Goal: Task Accomplishment & Management: Manage account settings

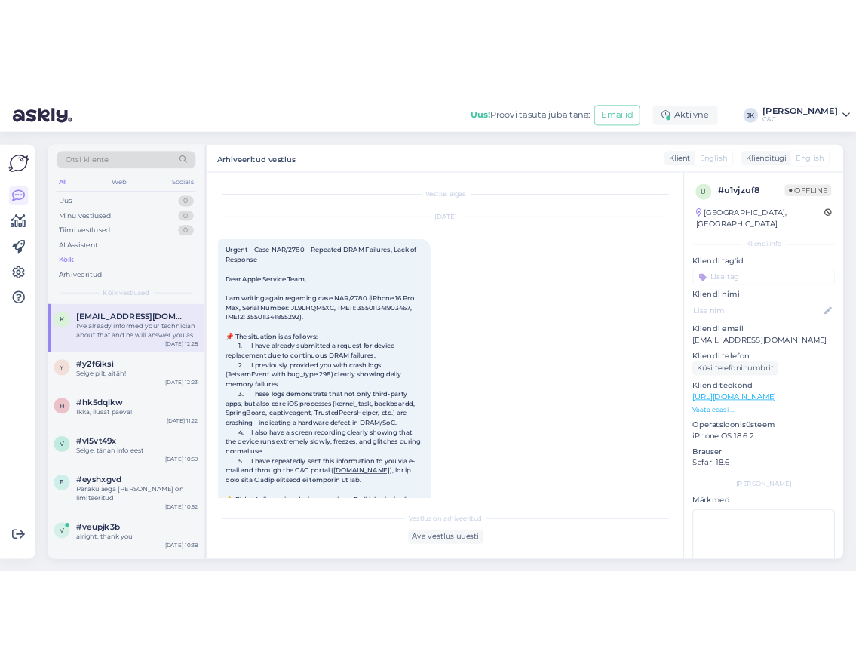
scroll to position [3081, 0]
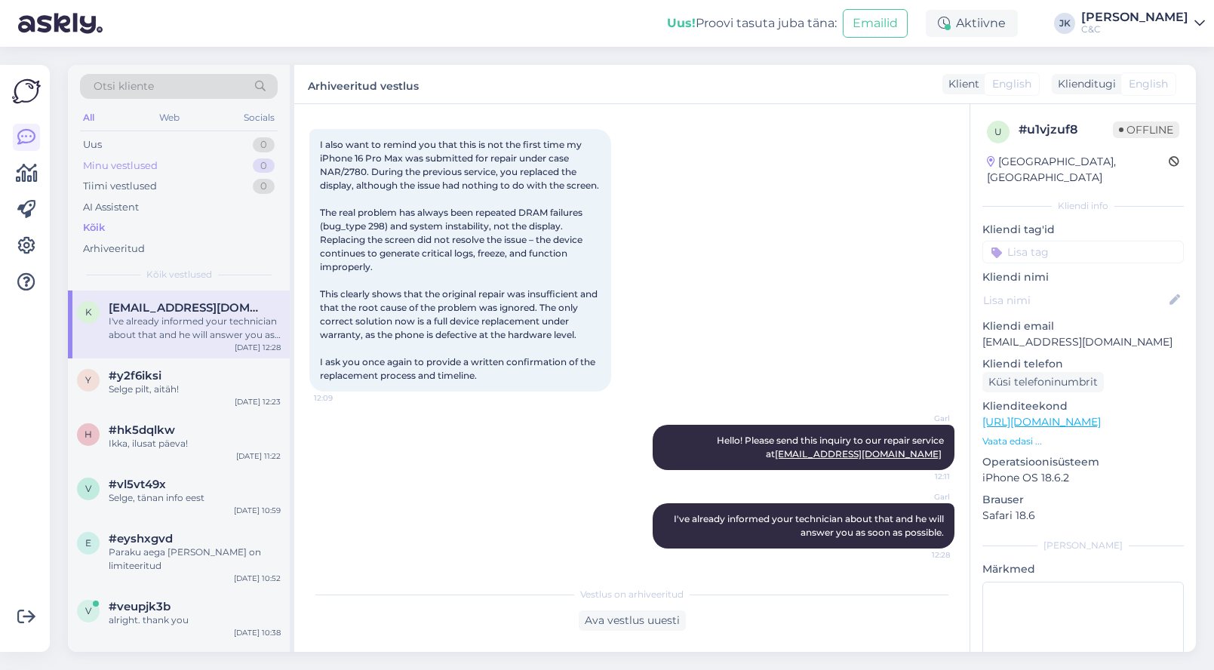
click at [167, 163] on div "Minu vestlused 0" at bounding box center [179, 165] width 198 height 21
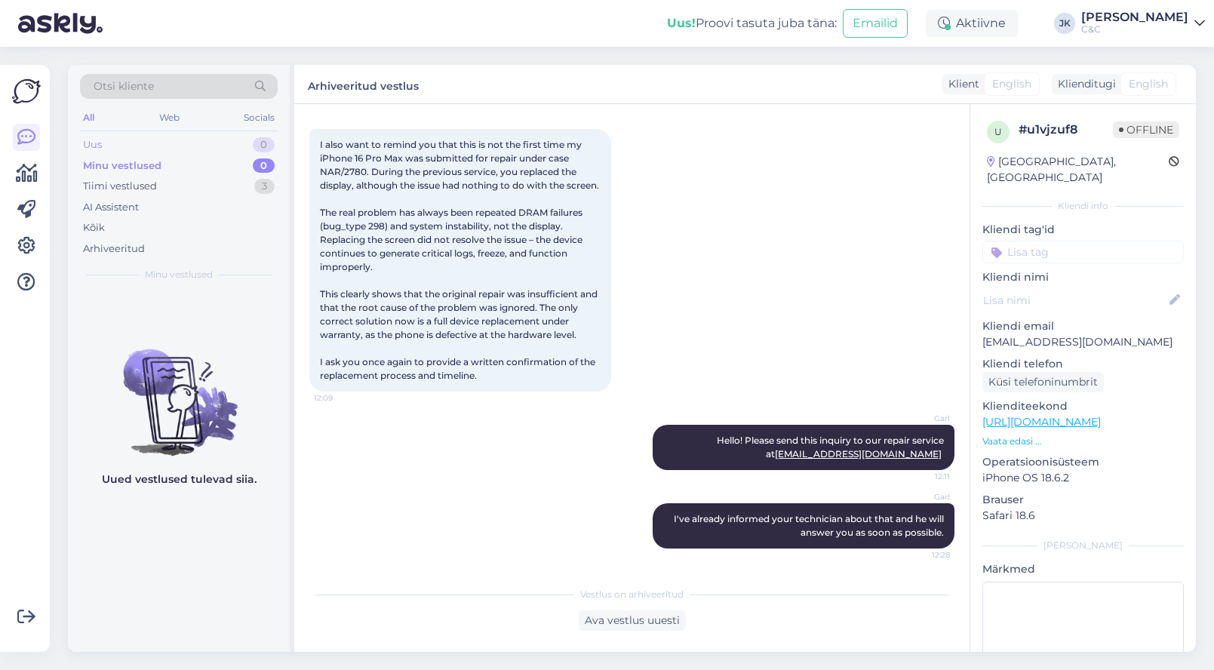
click at [171, 139] on div "Uus 0" at bounding box center [179, 144] width 198 height 21
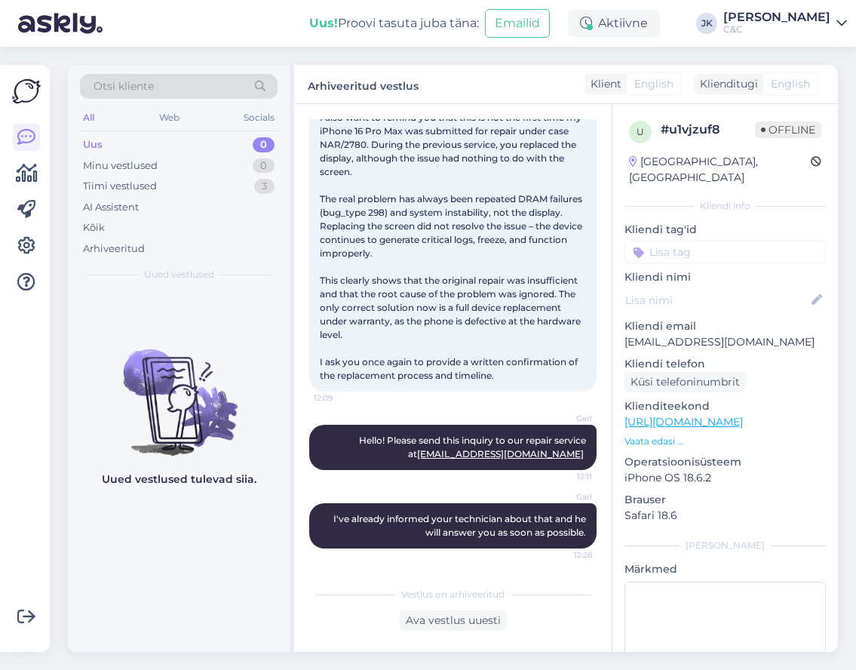
scroll to position [3122, 0]
click at [186, 223] on div "Kõik" at bounding box center [179, 227] width 198 height 21
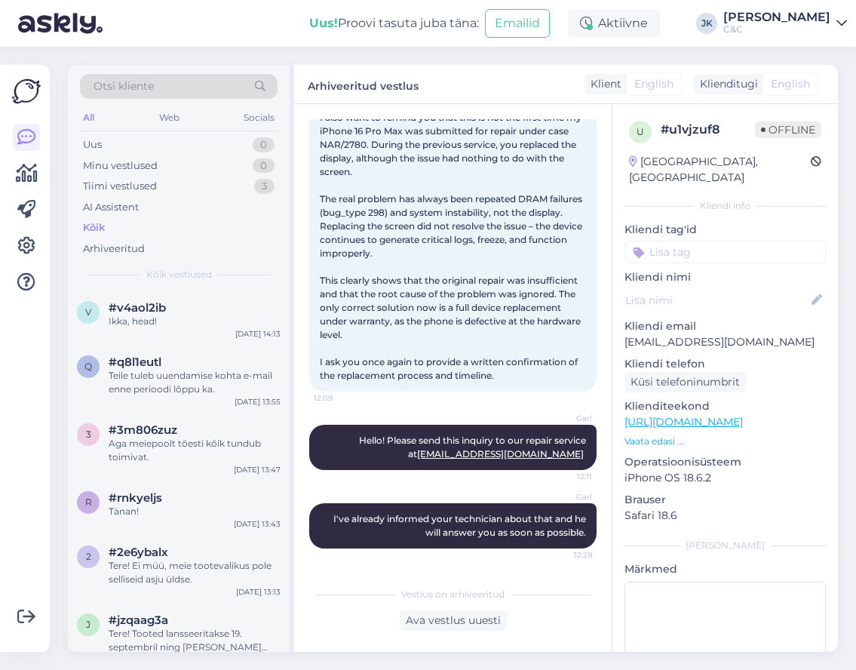
click at [180, 269] on span "Kõik vestlused" at bounding box center [179, 275] width 66 height 14
click at [199, 198] on div "AI Assistent" at bounding box center [179, 207] width 198 height 21
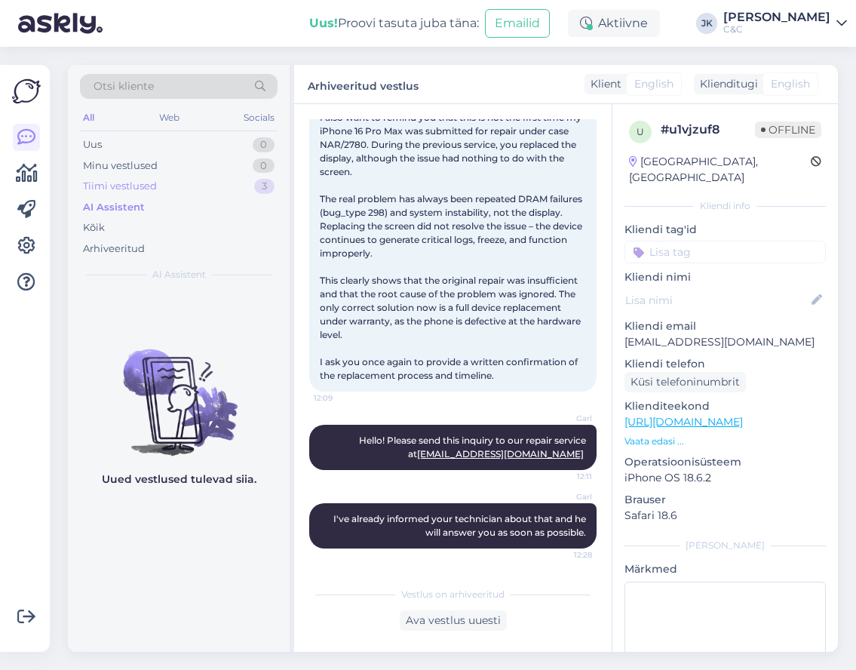
click at [202, 183] on div "Tiimi vestlused 3" at bounding box center [179, 186] width 198 height 21
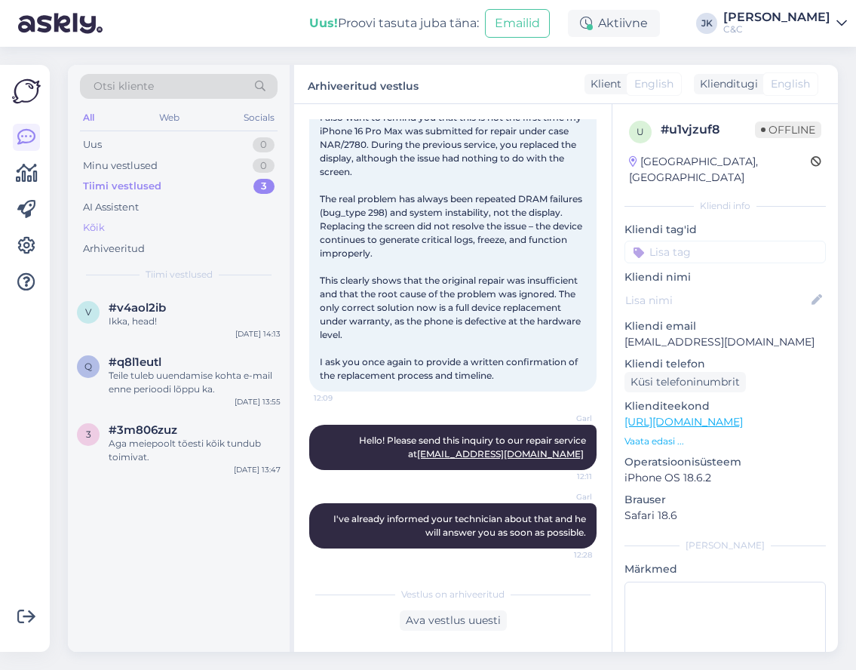
click at [180, 219] on div "Kõik" at bounding box center [179, 227] width 198 height 21
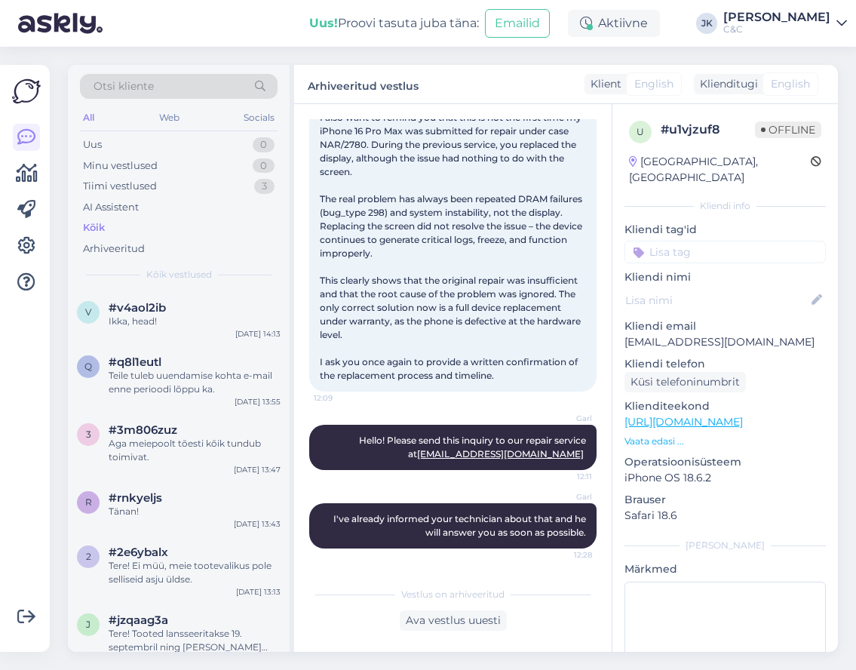
click at [695, 517] on div "u # u1vjzuf8 Offline [GEOGRAPHIC_DATA], [GEOGRAPHIC_DATA] Kliendi info Kliendi …" at bounding box center [725, 422] width 226 height 636
click at [90, 232] on div "Kõik" at bounding box center [94, 227] width 22 height 15
click at [63, 239] on div "Otsi kliente All Web Socials Uus 0 Minu vestlused 0 Tiimi vestlused 3 AI Assist…" at bounding box center [457, 358] width 797 height 623
click at [324, 403] on span "12:09" at bounding box center [342, 397] width 57 height 11
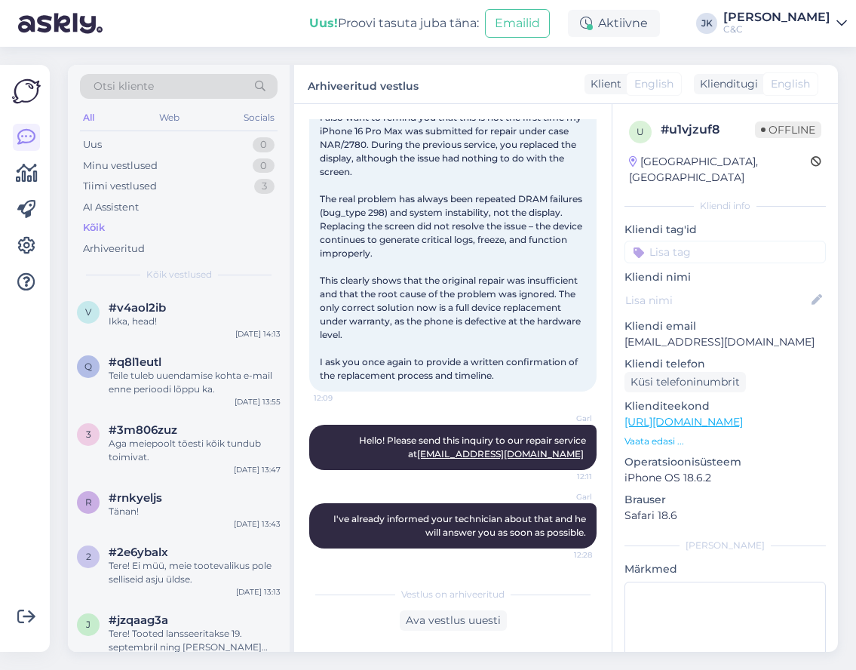
click at [324, 403] on span "12:09" at bounding box center [342, 397] width 57 height 11
click at [226, 312] on div "#v4aol2ib" at bounding box center [195, 308] width 172 height 14
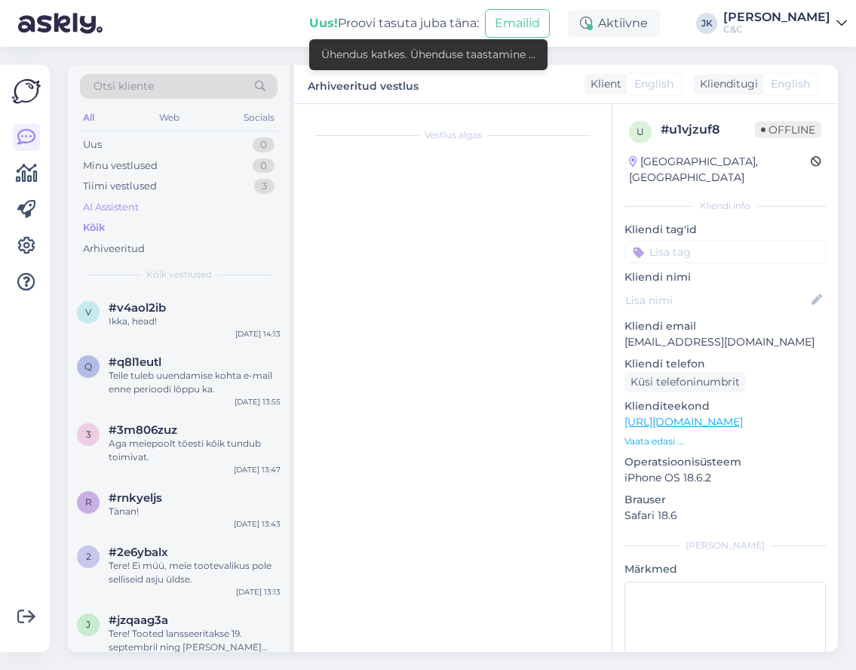
click at [152, 215] on div "AI Assistent" at bounding box center [179, 207] width 198 height 21
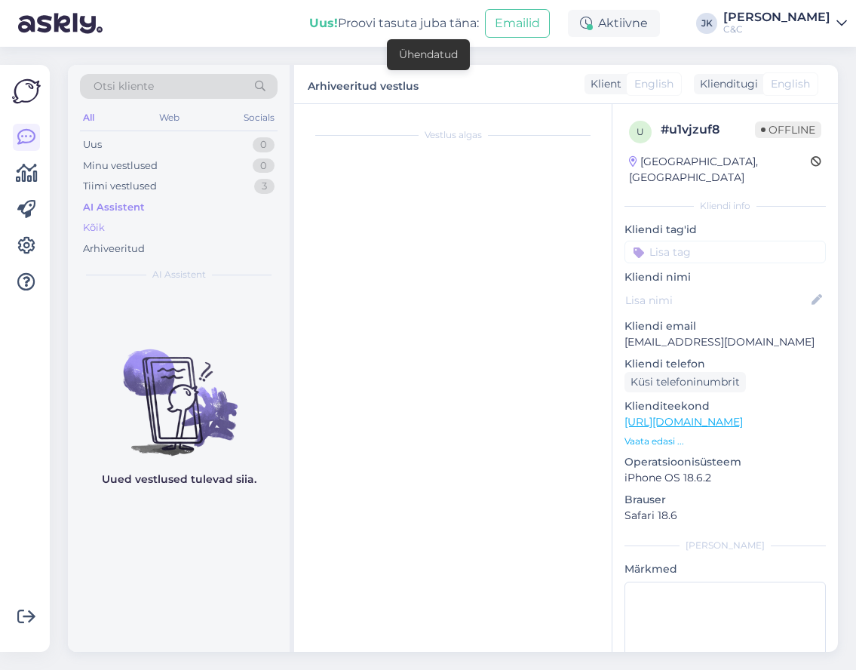
click at [146, 229] on div "Kõik" at bounding box center [179, 227] width 198 height 21
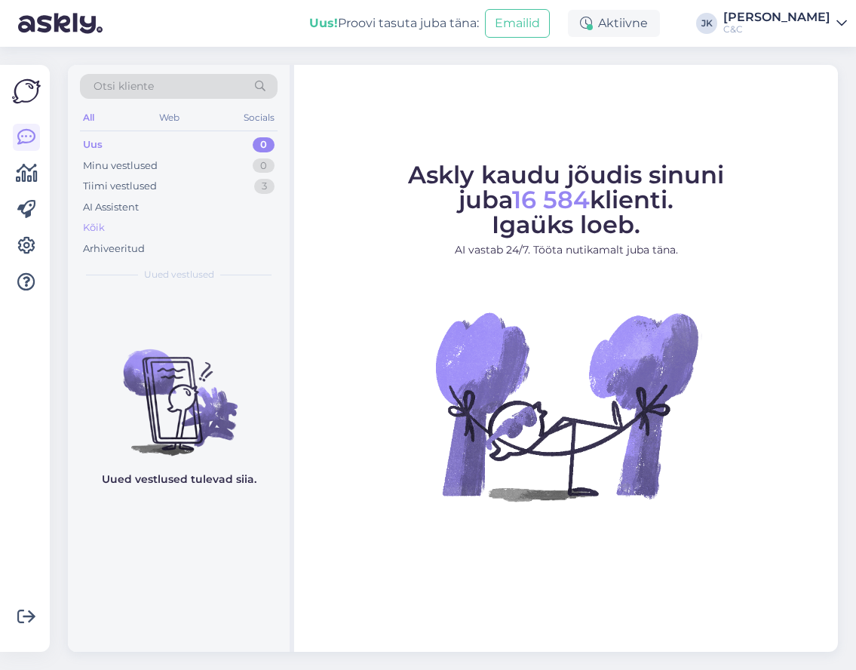
click at [108, 226] on div "Kõik" at bounding box center [179, 227] width 198 height 21
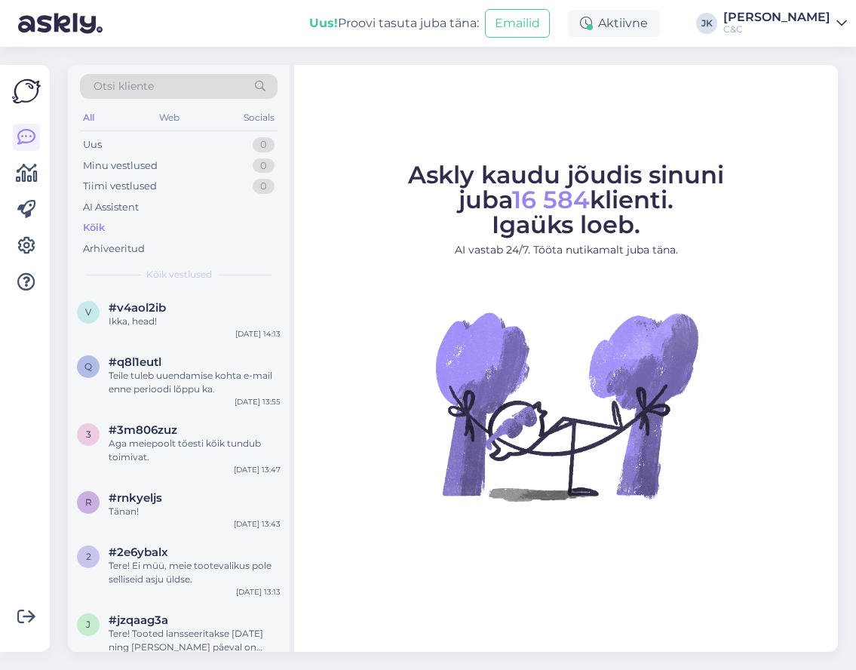
click at [486, 158] on div "Askly kaudu jõudis sinuni juba 16 584 klienti. Igaüks loeb. AI vastab 24/7. Töö…" at bounding box center [566, 358] width 544 height 587
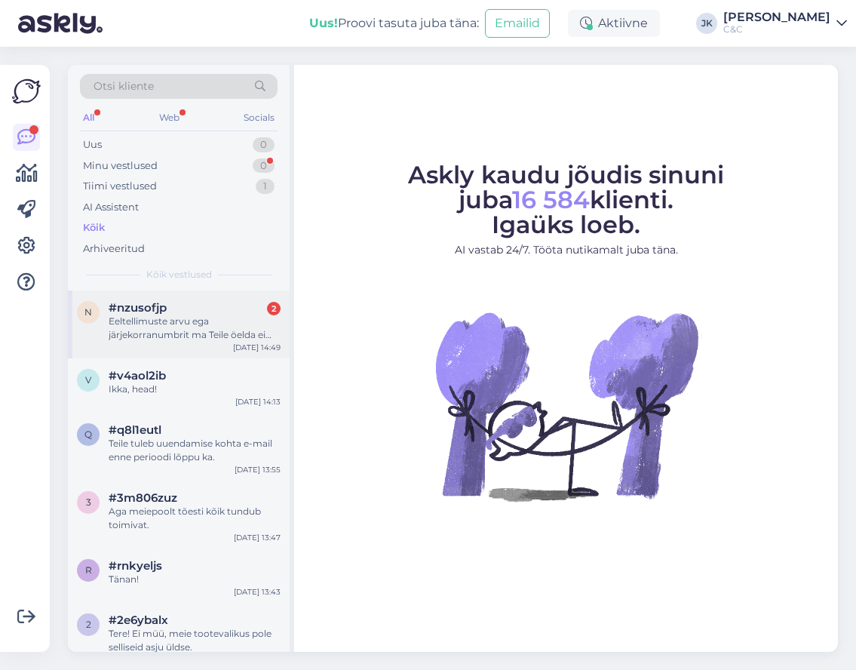
click at [176, 339] on div "n #nzusofjp 2 Eeltellimuste arvu ega järjekorranumbrit ma Teile öelda ei saa, k…" at bounding box center [179, 324] width 222 height 68
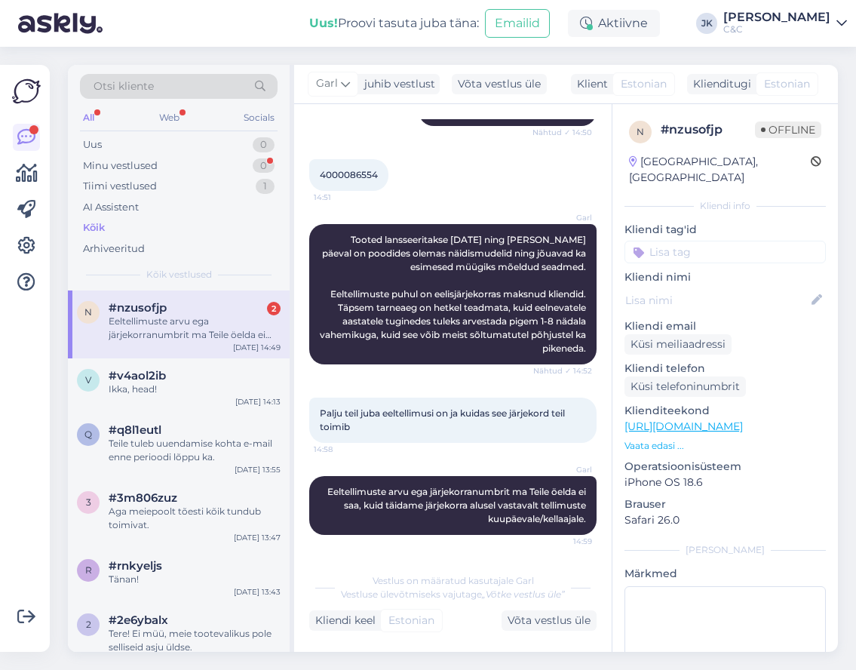
scroll to position [170, 0]
click at [385, 525] on div "Garl Eeltellimuste arvu ega järjekorranumbrit ma Teile öelda ei saa, kuid täida…" at bounding box center [452, 505] width 287 height 59
click at [160, 346] on div "n #nzusofjp 2 Eeltellimuste arvu ega järjekorranumbrit ma Teile öelda ei saa, k…" at bounding box center [179, 324] width 222 height 68
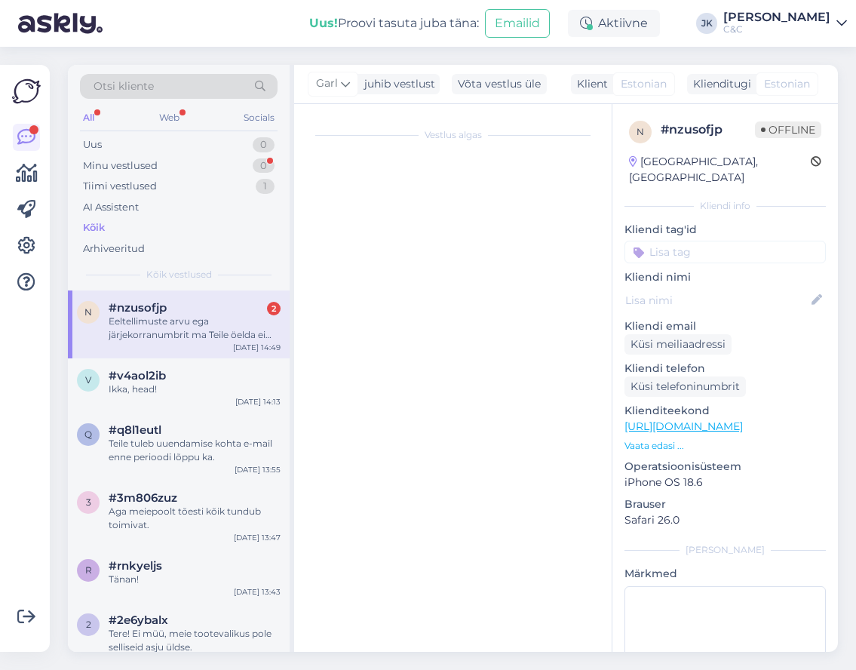
scroll to position [0, 0]
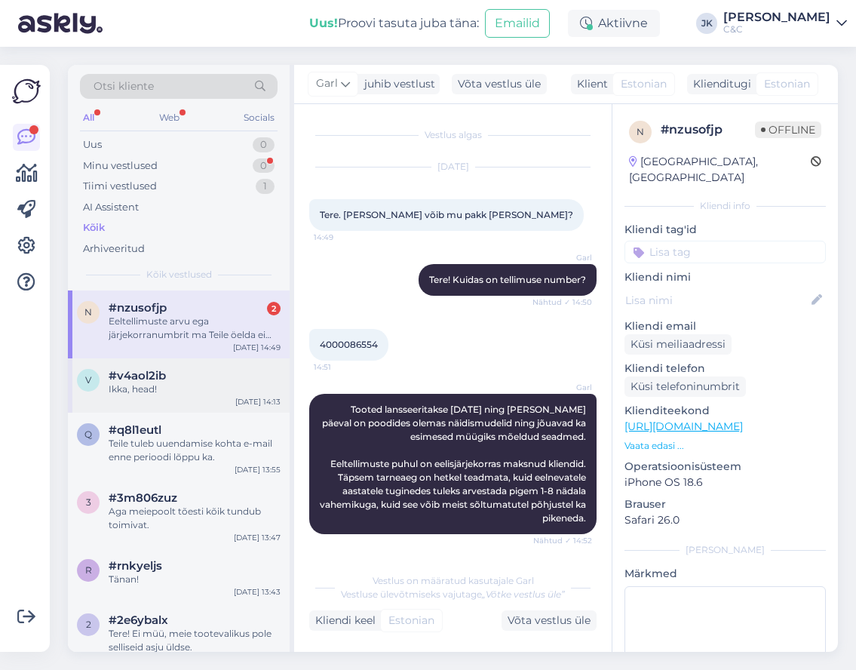
click at [158, 364] on div "v #v4aol2ib Ikka, head! Sep 16 14:13" at bounding box center [179, 385] width 222 height 54
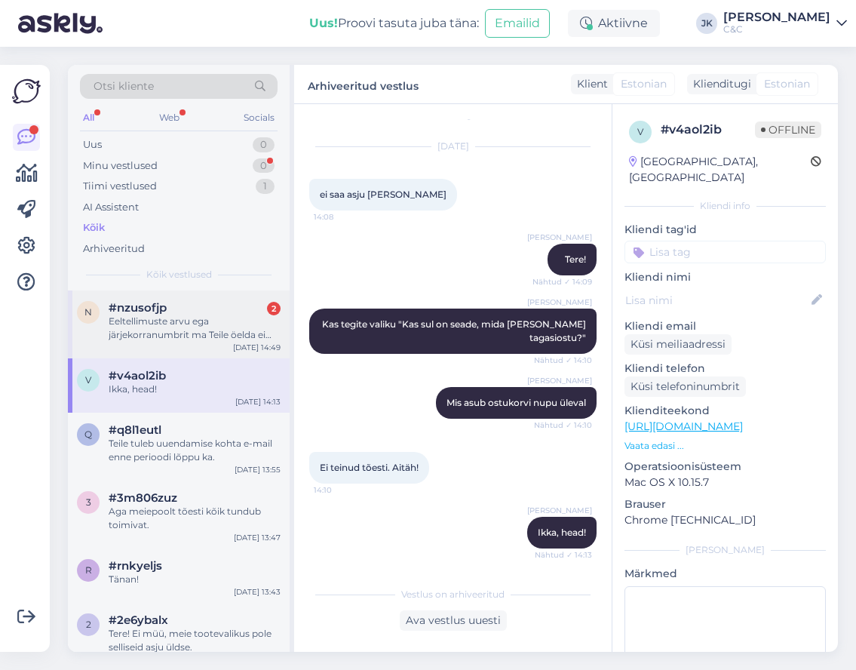
click at [174, 333] on div "Eeltellimuste arvu ega järjekorranumbrit ma Teile öelda ei saa, kuid täidame jä…" at bounding box center [195, 328] width 172 height 27
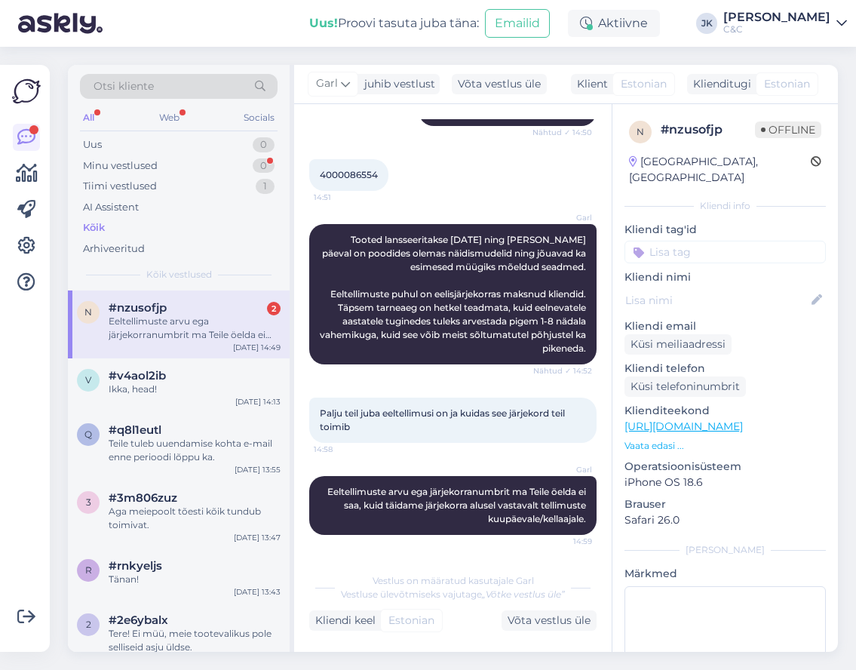
click at [361, 487] on span "Eeltellimuste arvu ega järjekorranumbrit ma Teile öelda ei saa, kuid täidame jä…" at bounding box center [457, 505] width 261 height 38
click at [395, 361] on div "Garl Tooted lansseeritakse 19. septembril ning samal päeval on poodides olemas …" at bounding box center [452, 294] width 287 height 140
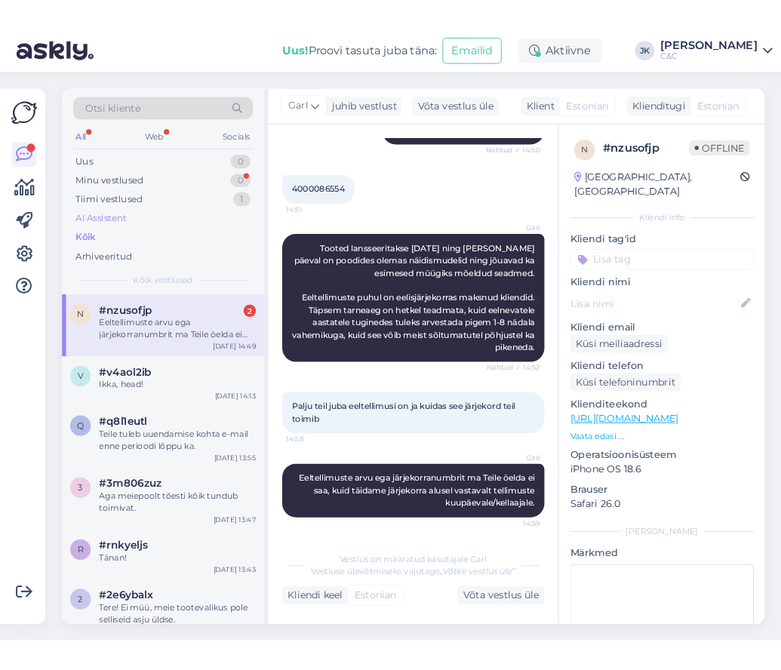
scroll to position [170, 0]
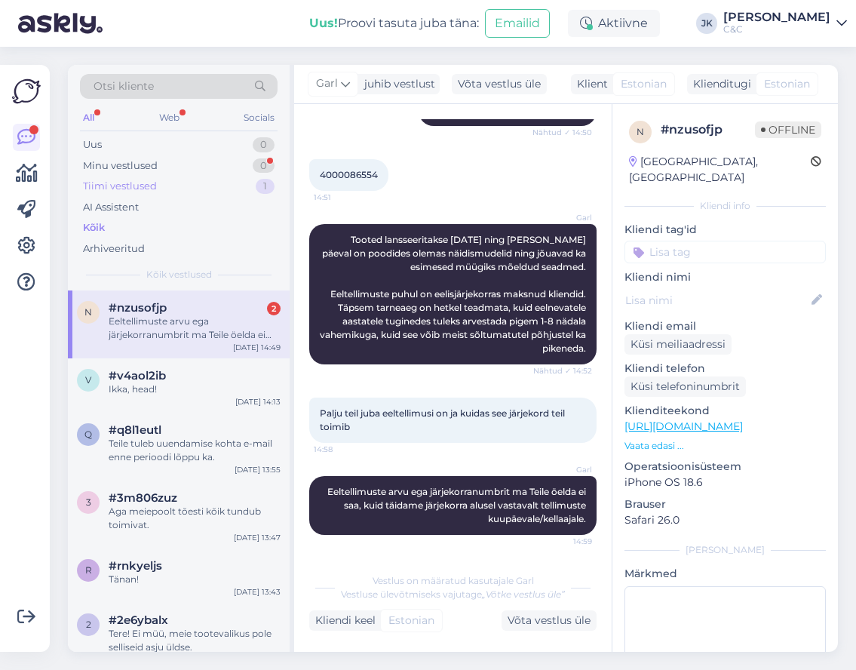
click at [178, 176] on div "Tiimi vestlused 1" at bounding box center [179, 186] width 198 height 21
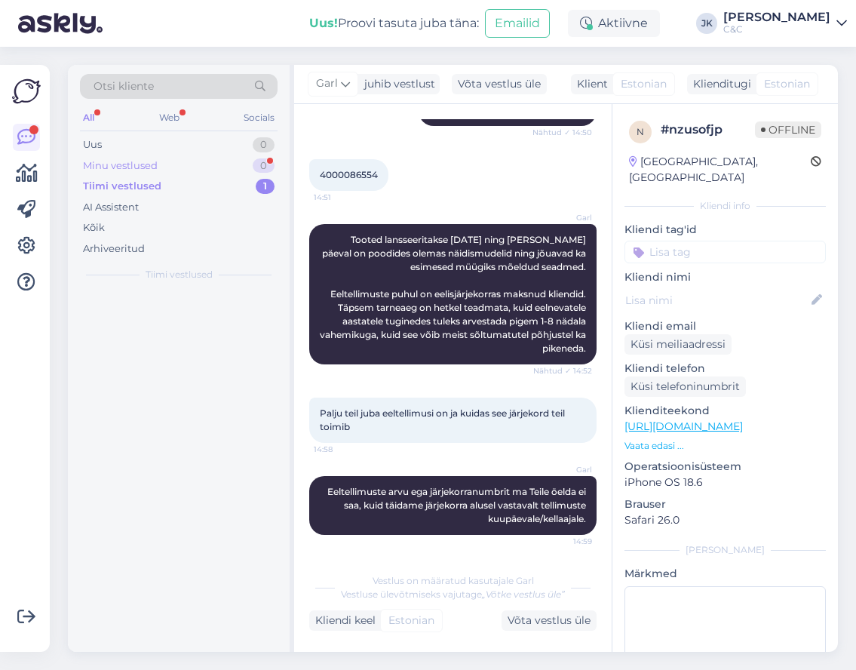
click at [178, 164] on div "Minu vestlused 0" at bounding box center [179, 165] width 198 height 21
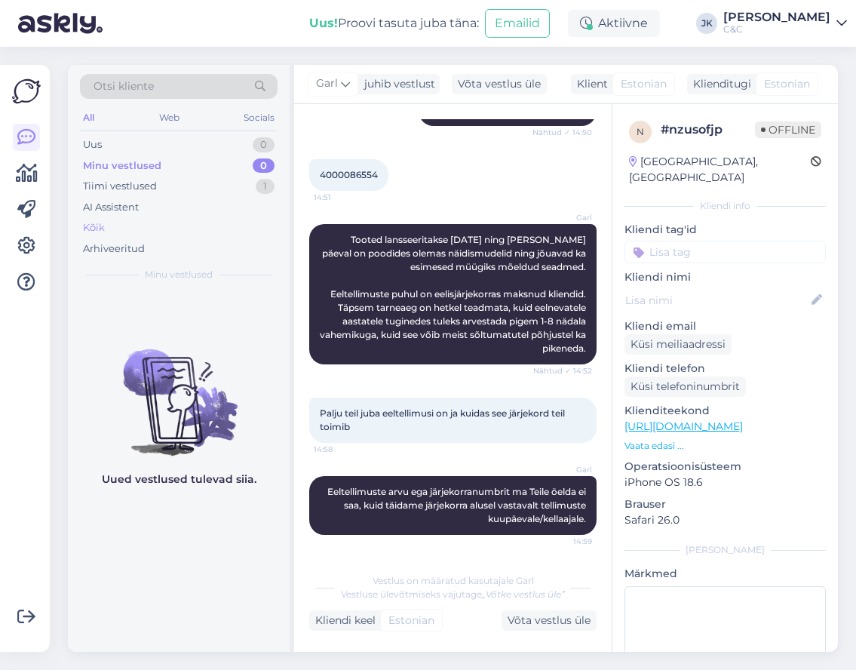
click at [134, 228] on div "Kõik" at bounding box center [179, 227] width 198 height 21
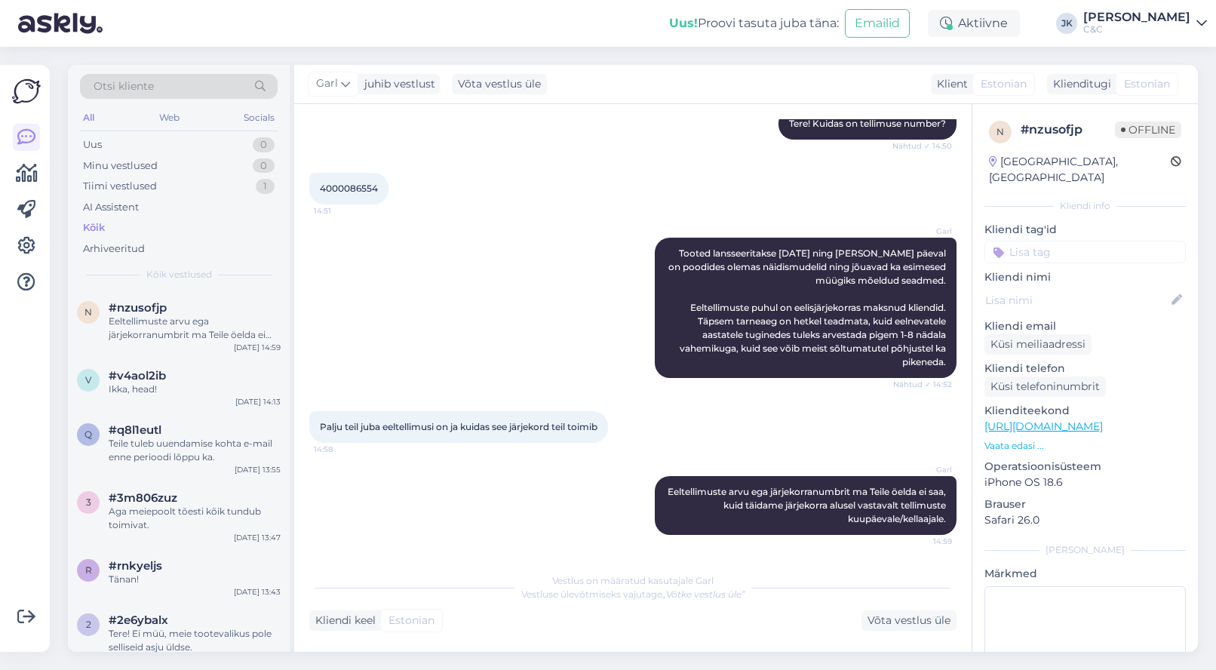
click at [387, 259] on div "Garl Tooted lansseeritakse 19. septembril ning samal päeval on poodides olemas …" at bounding box center [632, 307] width 647 height 173
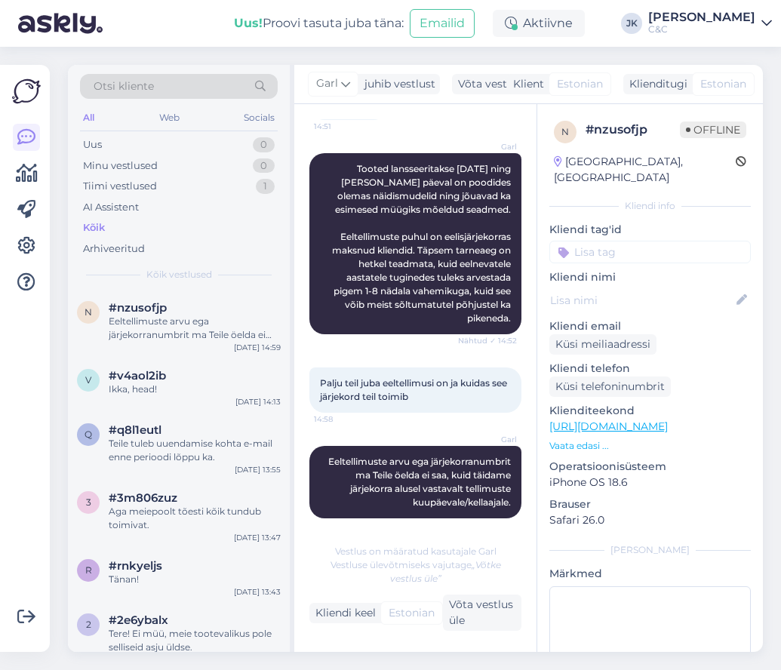
scroll to position [253, 0]
